Goal: Transaction & Acquisition: Book appointment/travel/reservation

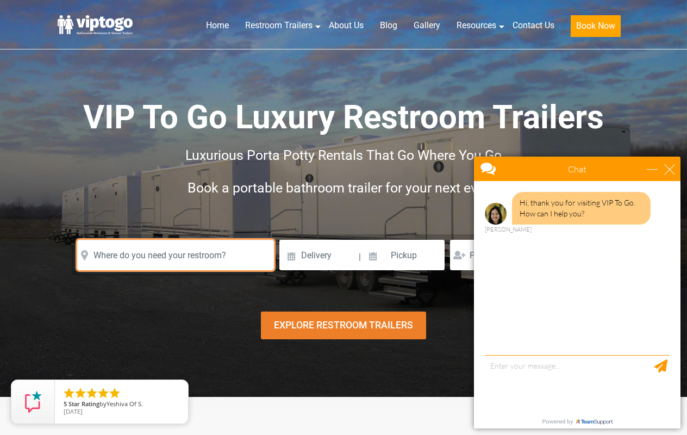
click at [216, 251] on input "text" at bounding box center [175, 255] width 197 height 30
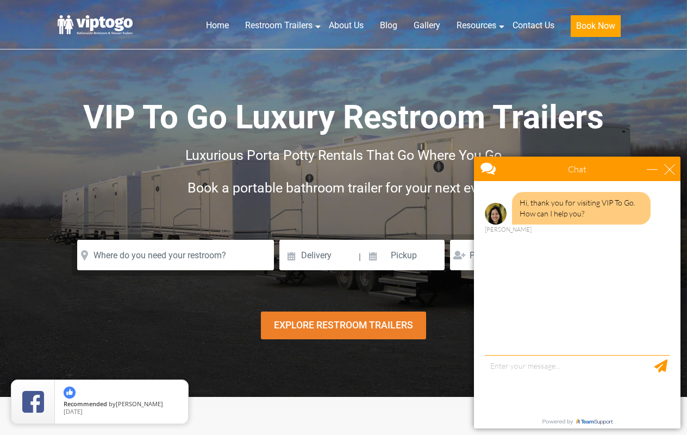
click at [362, 325] on div "Explore Restroom Trailers" at bounding box center [343, 325] width 165 height 28
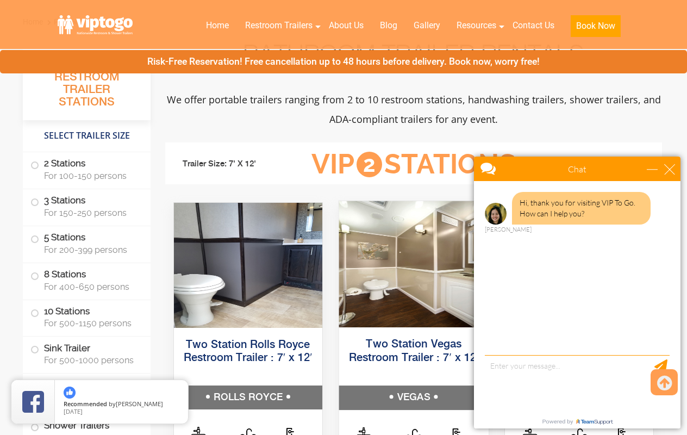
scroll to position [397, 0]
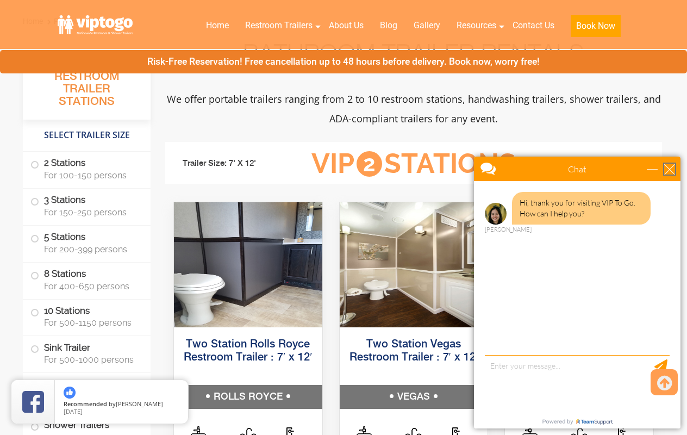
click at [669, 165] on div "close" at bounding box center [669, 169] width 11 height 11
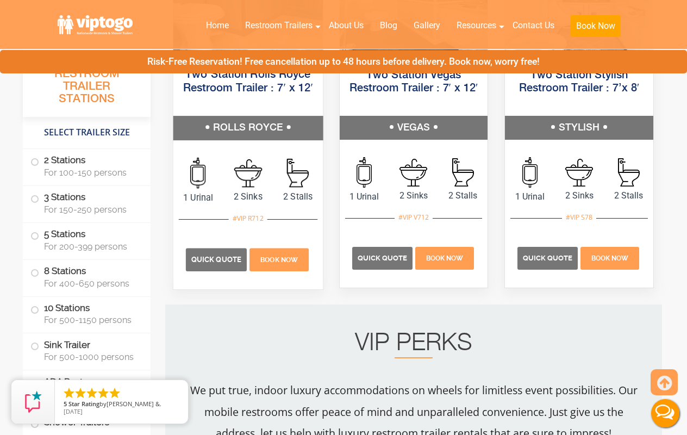
scroll to position [667, 0]
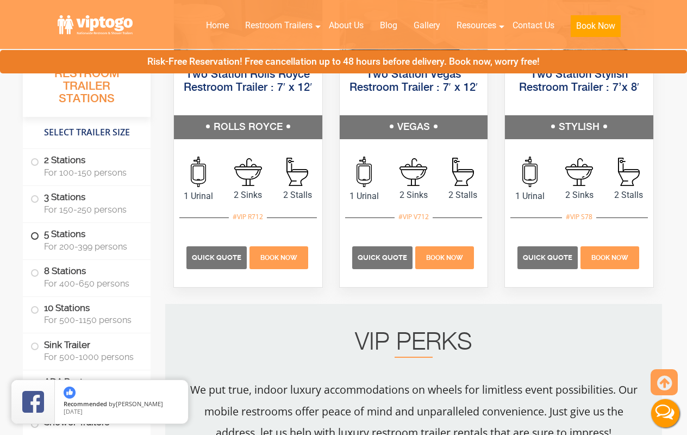
click at [39, 236] on label "5 Stations For 200-399 persons" at bounding box center [86, 240] width 112 height 34
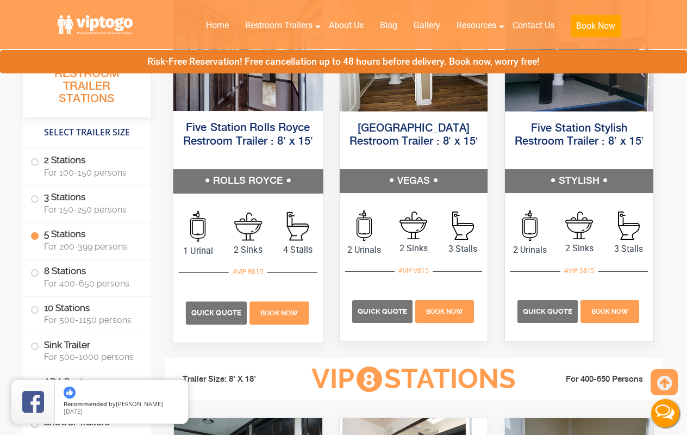
scroll to position [1763, 0]
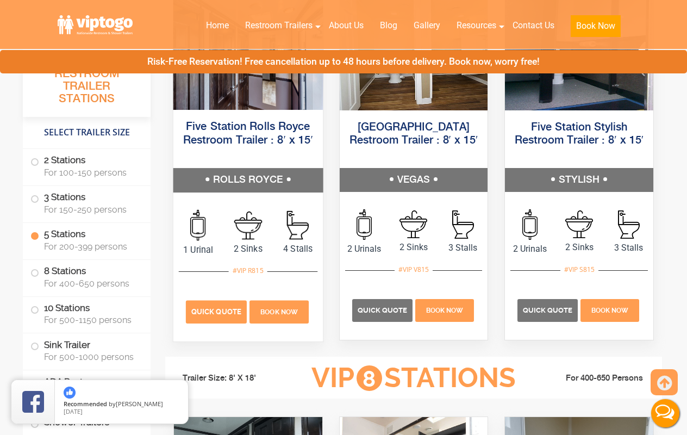
click at [199, 310] on span "Quick Quote" at bounding box center [216, 311] width 50 height 8
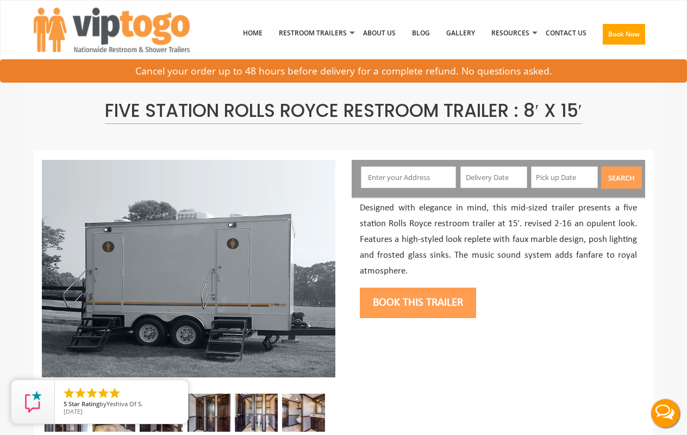
click at [416, 176] on input "text" at bounding box center [409, 177] width 96 height 22
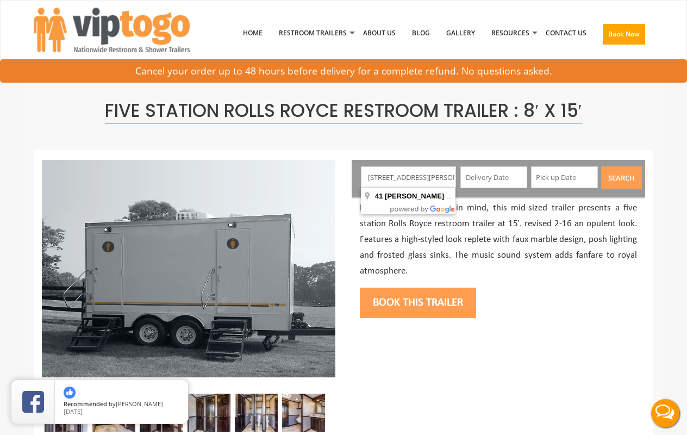
type input "[STREET_ADDRESS][PERSON_NAME][PERSON_NAME]"
click at [508, 172] on input "text" at bounding box center [493, 177] width 67 height 22
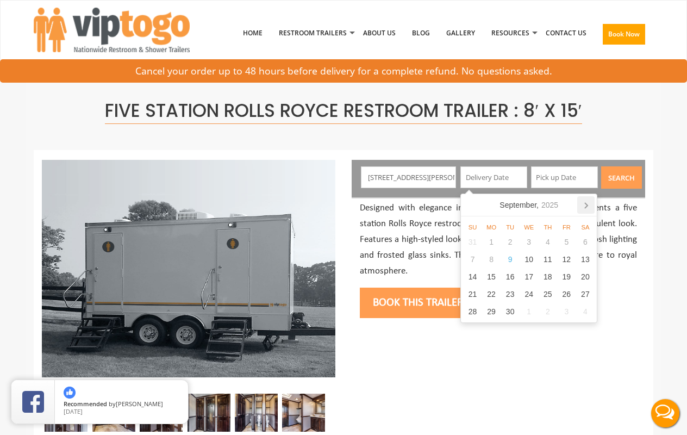
click at [585, 203] on icon at bounding box center [586, 205] width 3 height 5
click at [589, 243] on div "4" at bounding box center [585, 241] width 19 height 17
type input "[DATE]"
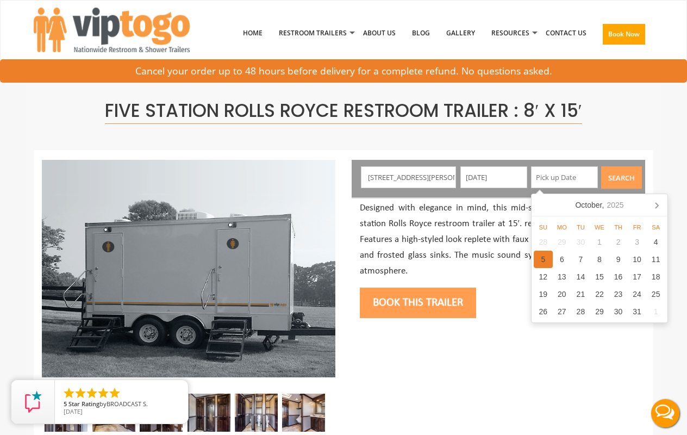
click at [546, 261] on div "5" at bounding box center [543, 259] width 19 height 17
type input "[DATE]"
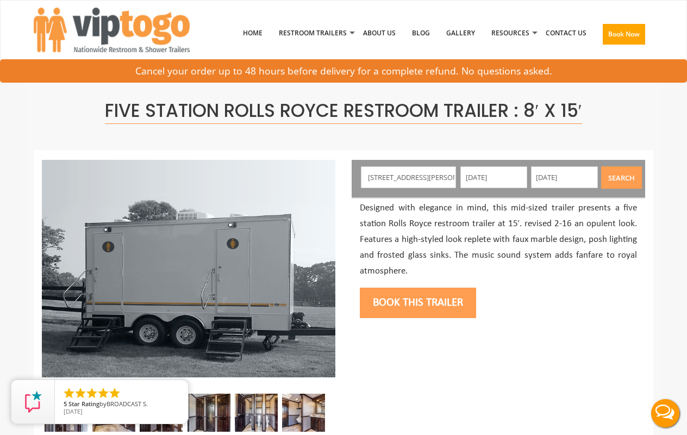
click at [443, 310] on button "Book this trailer" at bounding box center [418, 302] width 116 height 30
